Goal: Task Accomplishment & Management: Complete application form

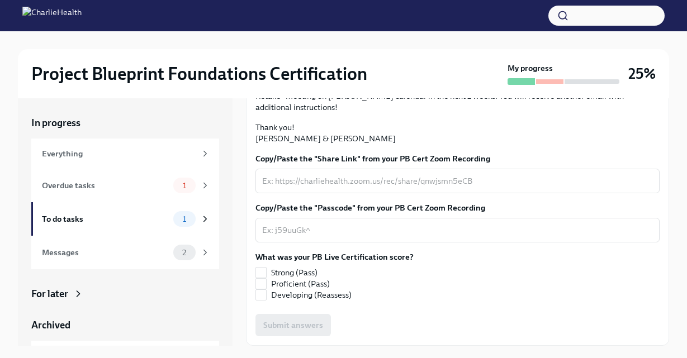
scroll to position [19, 0]
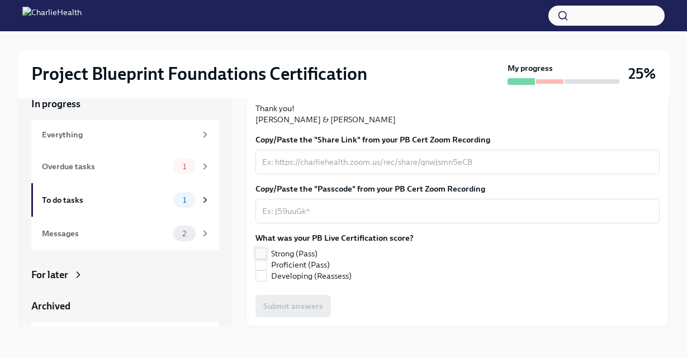
click at [263, 254] on input "Strong (Pass)" at bounding box center [261, 254] width 10 height 10
checkbox input "true"
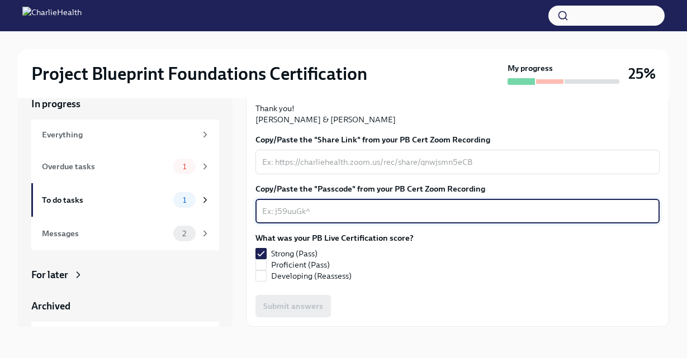
click at [277, 210] on textarea "Copy/Paste the "Passcode" from your PB Cert Zoom Recording" at bounding box center [457, 211] width 391 height 13
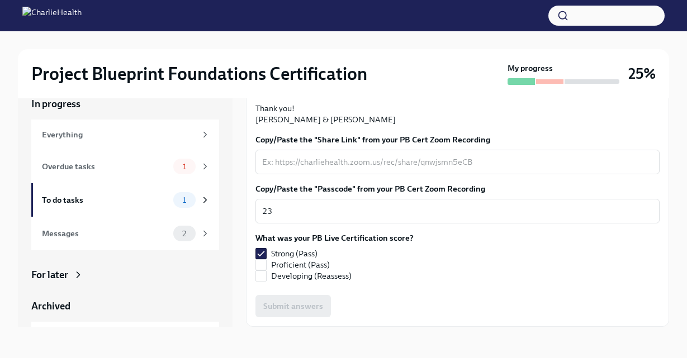
click at [420, 266] on div "What was your PB Live Certification score? Strong (Pass) Proficient (Pass) Deve…" at bounding box center [457, 257] width 404 height 49
click at [285, 215] on textarea "23" at bounding box center [457, 211] width 391 height 13
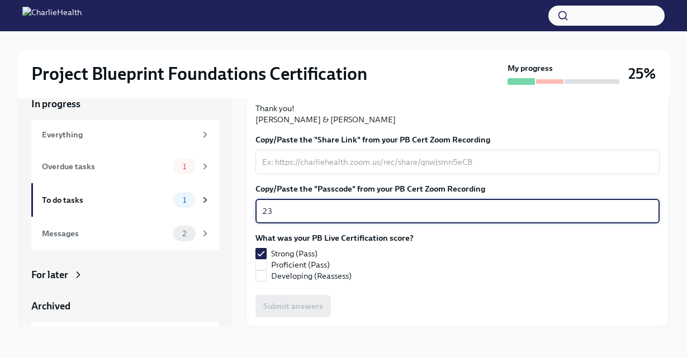
type textarea "2"
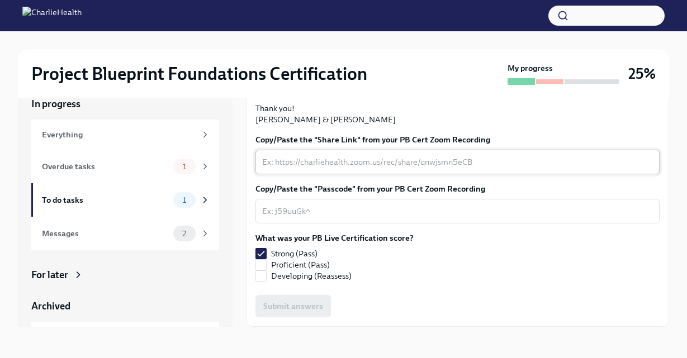
click at [307, 151] on div "x ​" at bounding box center [457, 162] width 404 height 25
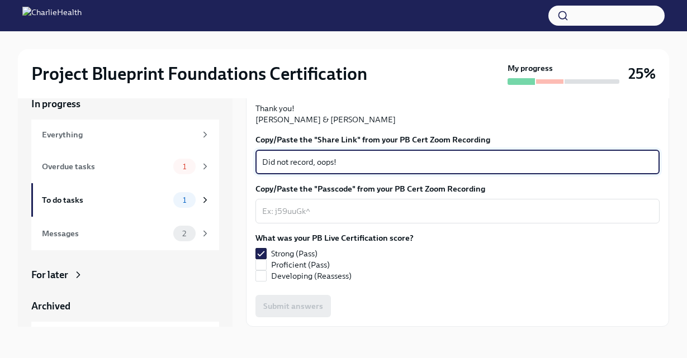
drag, startPoint x: 347, startPoint y: 160, endPoint x: 225, endPoint y: 161, distance: 121.9
click at [225, 161] on div "In progress Everything Overdue tasks 1 To do tasks 1 Messages 2 For later Archi…" at bounding box center [343, 203] width 651 height 248
type textarea "Did not record, oops!"
click at [268, 211] on textarea "Copy/Paste the "Passcode" from your PB Cert Zoom Recording" at bounding box center [457, 211] width 391 height 13
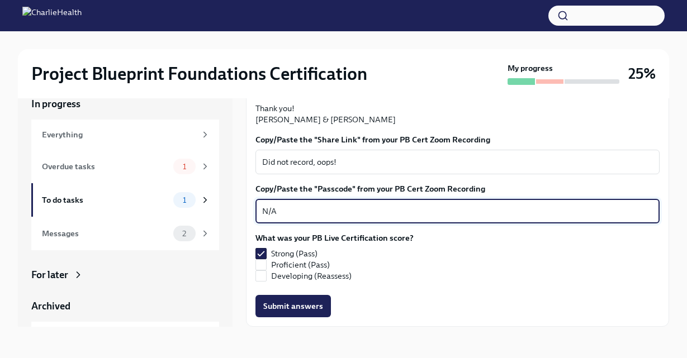
type textarea "N/A"
click at [408, 271] on div "Strong (Pass) Proficient (Pass) Developing (Reassess)" at bounding box center [334, 265] width 158 height 34
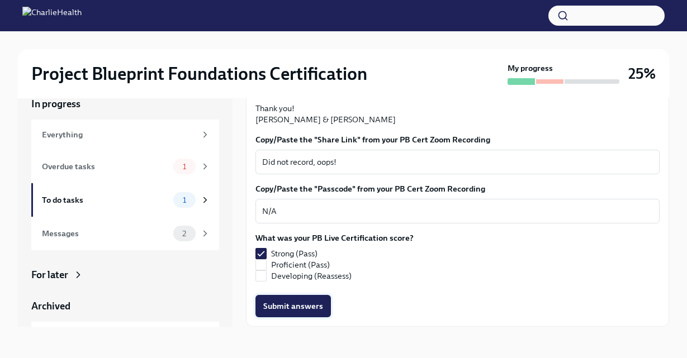
click at [315, 305] on span "Submit answers" at bounding box center [293, 306] width 60 height 11
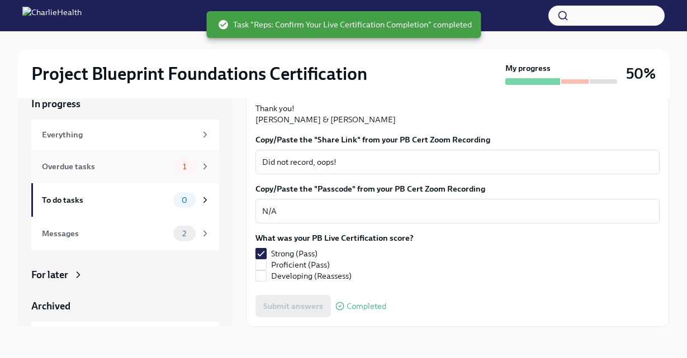
click at [128, 165] on div "Overdue tasks" at bounding box center [105, 166] width 127 height 12
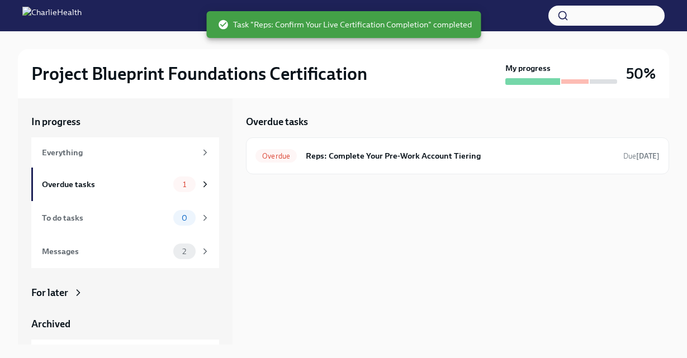
scroll to position [1, 0]
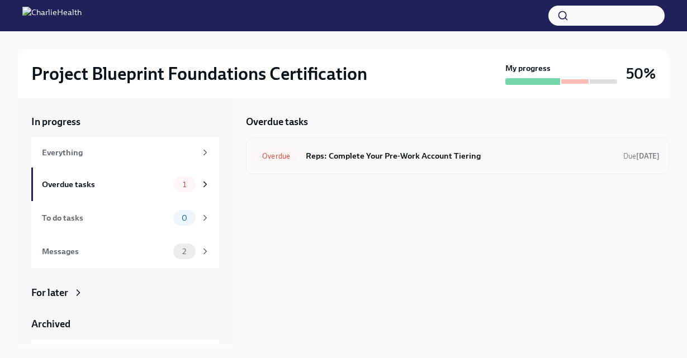
click at [389, 154] on h6 "Reps: Complete Your Pre-Work Account Tiering" at bounding box center [460, 156] width 309 height 12
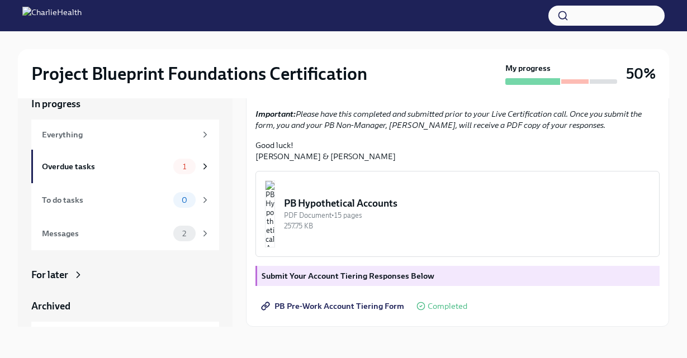
scroll to position [278, 0]
click at [336, 307] on span "PB Pre-Work Account Tiering Form" at bounding box center [333, 306] width 141 height 11
click at [93, 239] on div "Messages" at bounding box center [105, 234] width 127 height 12
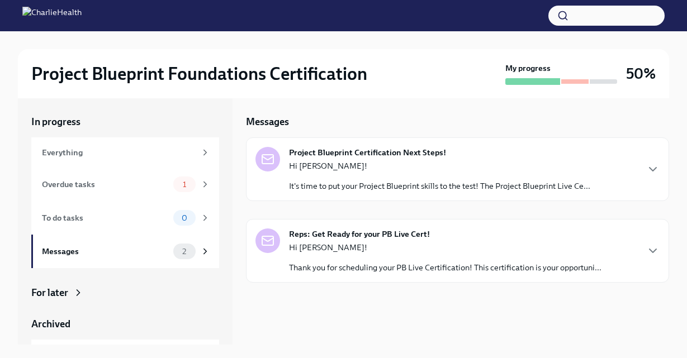
scroll to position [1, 0]
